Goal: Navigation & Orientation: Find specific page/section

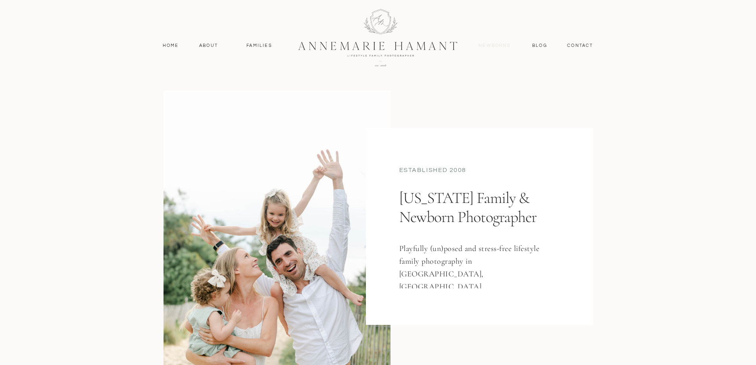
click at [492, 45] on nav "Newborns" at bounding box center [495, 45] width 38 height 7
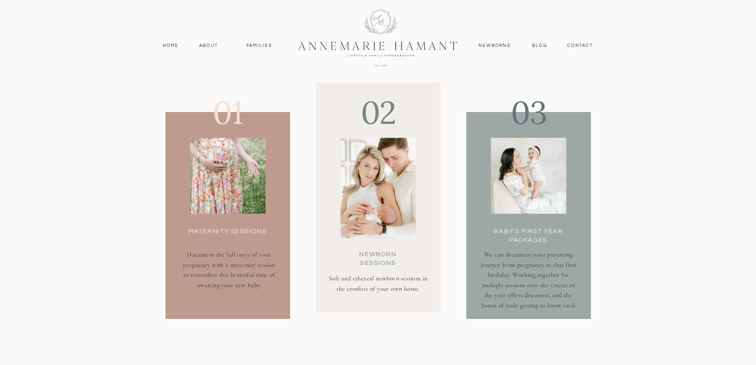
scroll to position [2216, 0]
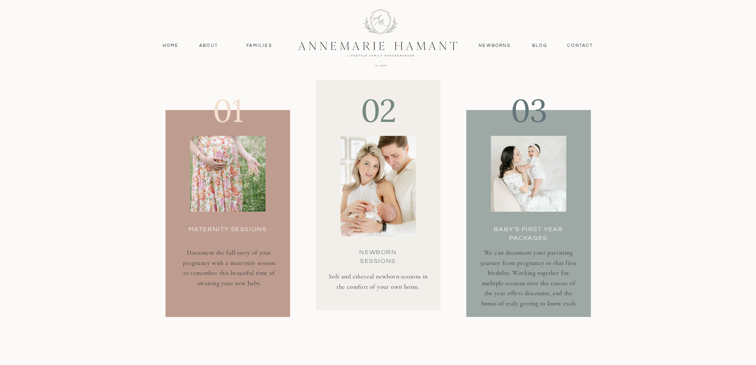
click at [227, 197] on div at bounding box center [227, 174] width 75 height 76
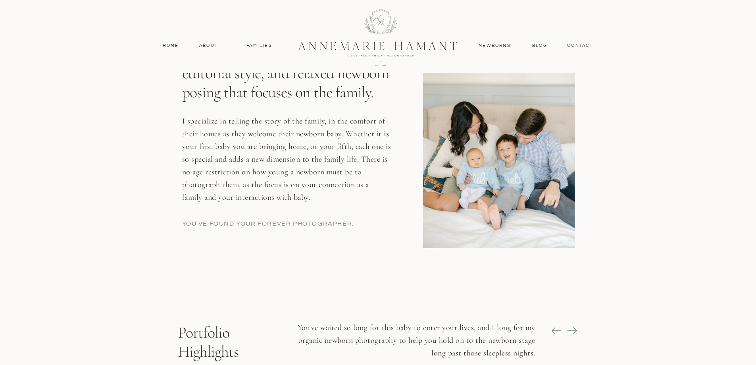
scroll to position [0, 0]
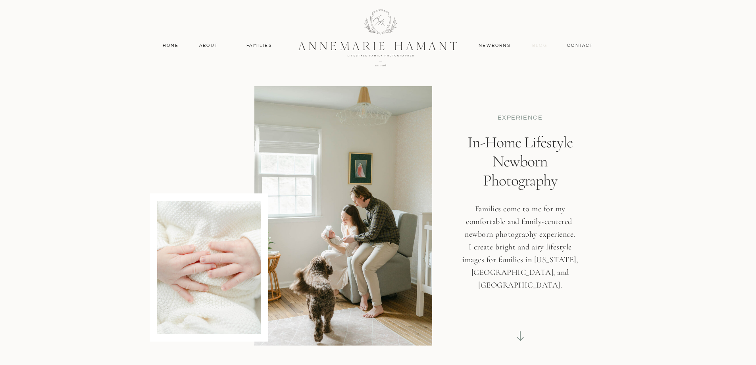
click at [537, 46] on nav "Blog" at bounding box center [539, 45] width 19 height 7
